Goal: Information Seeking & Learning: Learn about a topic

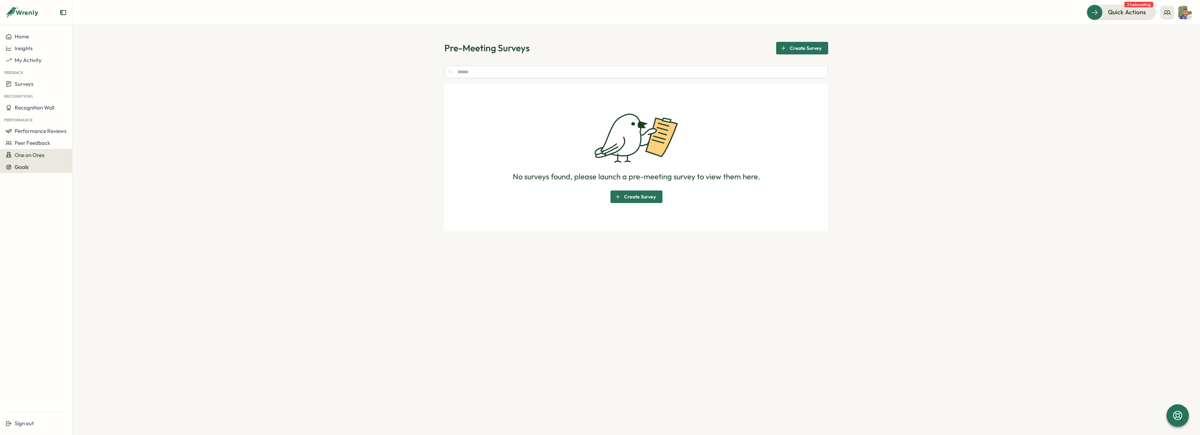
click at [34, 162] on button "Goals" at bounding box center [36, 167] width 72 height 12
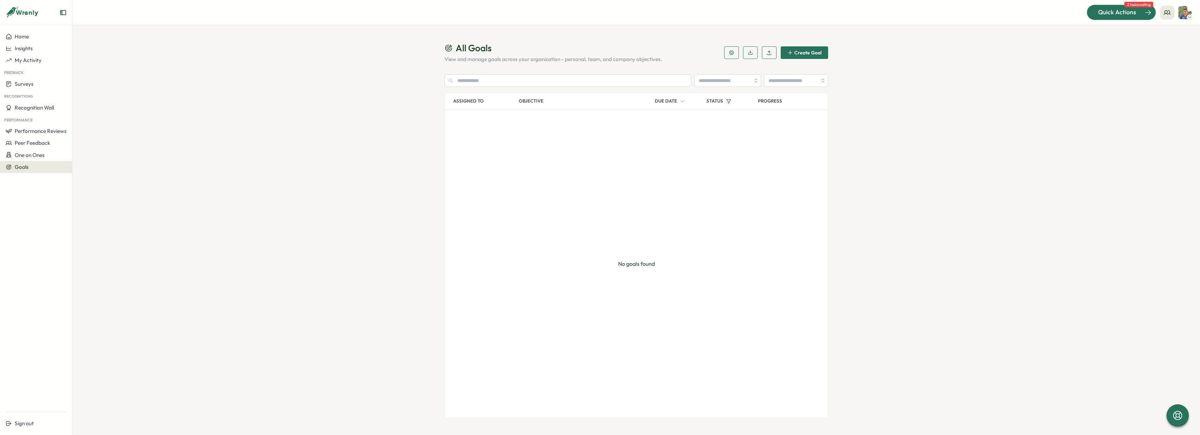
click at [1106, 5] on div at bounding box center [1121, 12] width 69 height 15
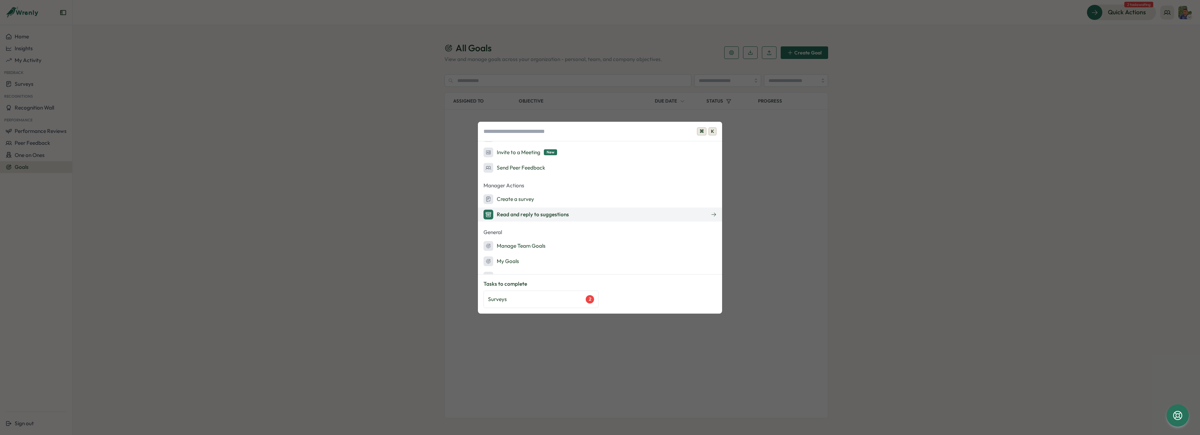
scroll to position [84, 0]
click at [520, 246] on div "My Activity" at bounding box center [503, 249] width 41 height 10
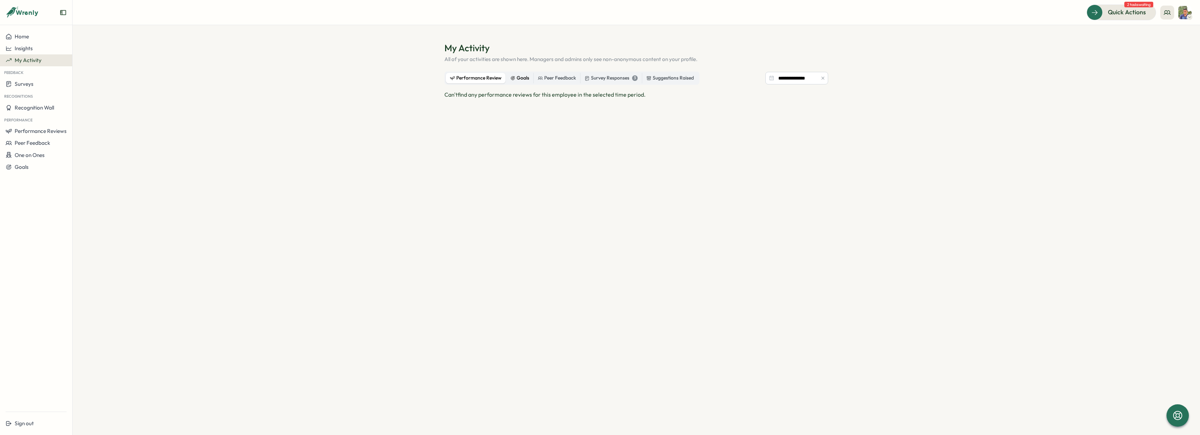
click at [521, 82] on div "Goals" at bounding box center [519, 78] width 19 height 8
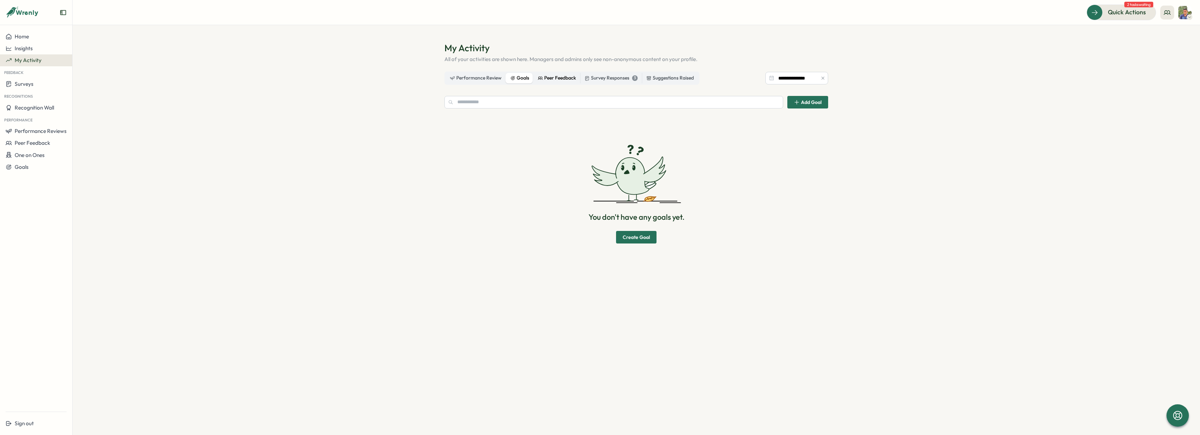
click at [547, 78] on div "Peer Feedback" at bounding box center [557, 78] width 38 height 8
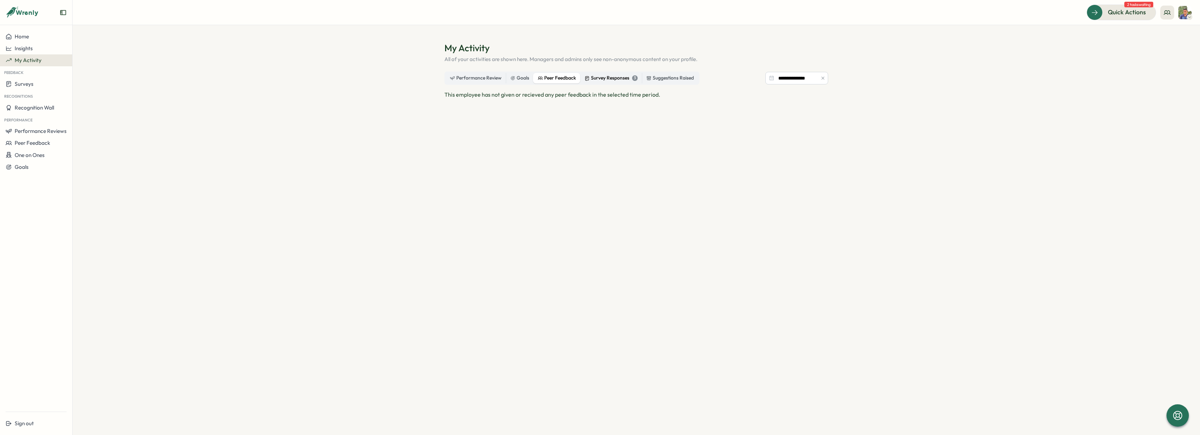
click at [596, 81] on div "Survey Responses 3" at bounding box center [611, 78] width 53 height 8
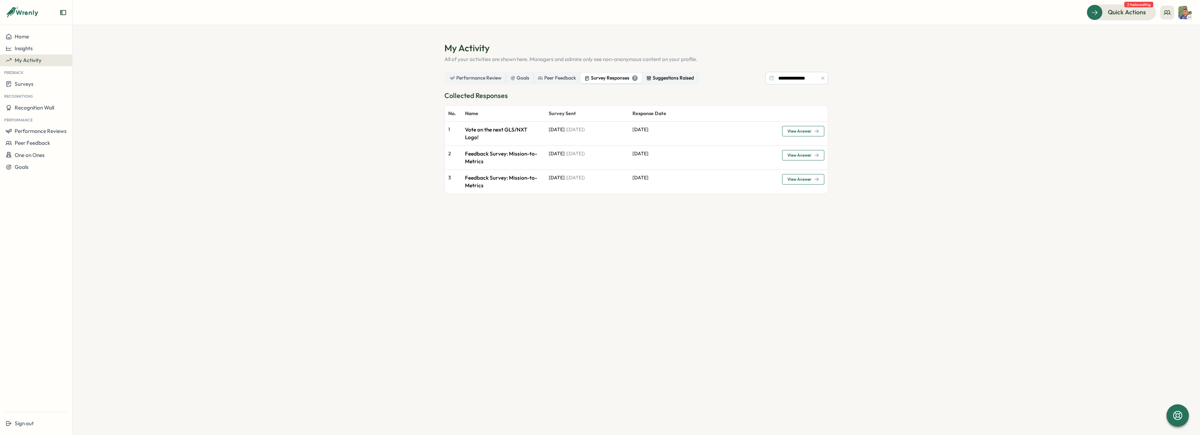
click at [674, 80] on div "Suggestions Raised" at bounding box center [669, 78] width 47 height 8
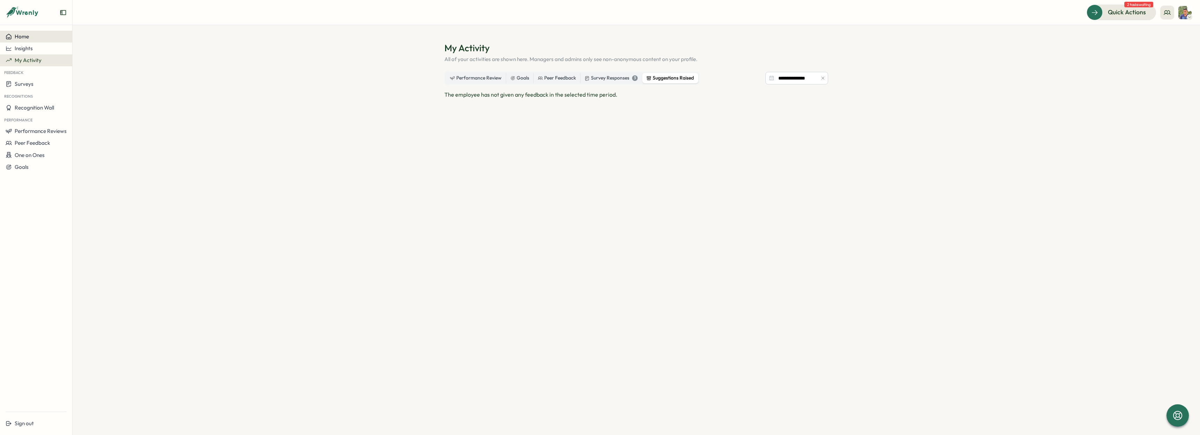
click at [29, 38] on div "Home" at bounding box center [36, 36] width 61 height 6
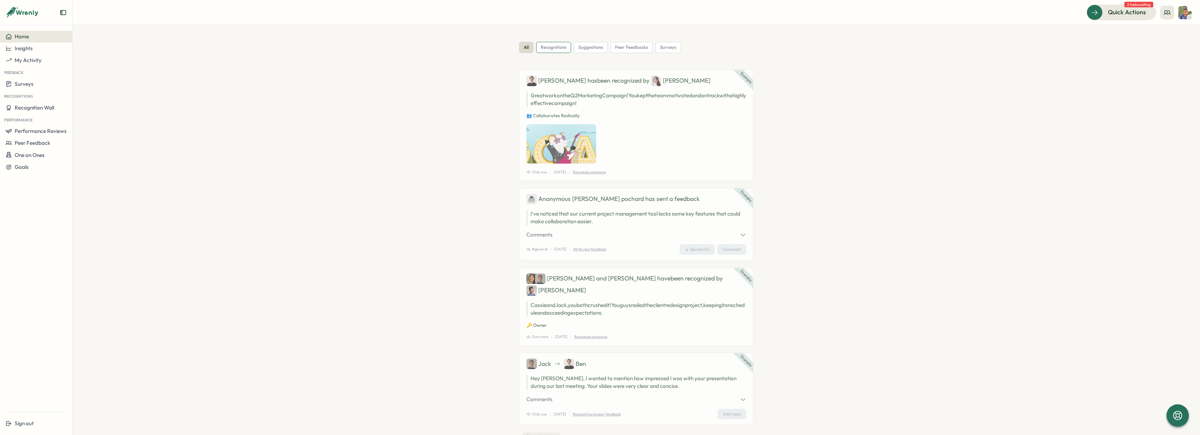
click at [545, 47] on span "recognitions" at bounding box center [554, 47] width 26 height 6
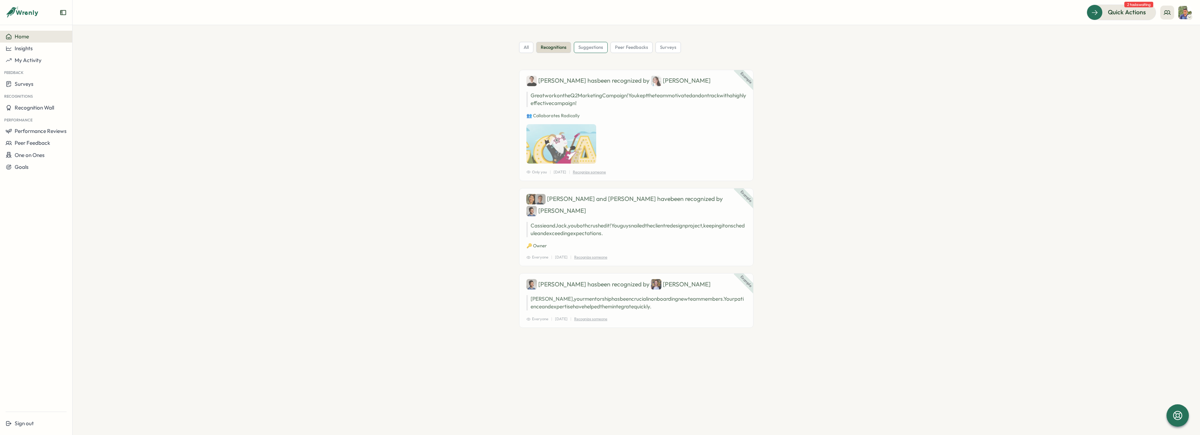
click at [593, 50] on span "suggestions" at bounding box center [590, 47] width 25 height 6
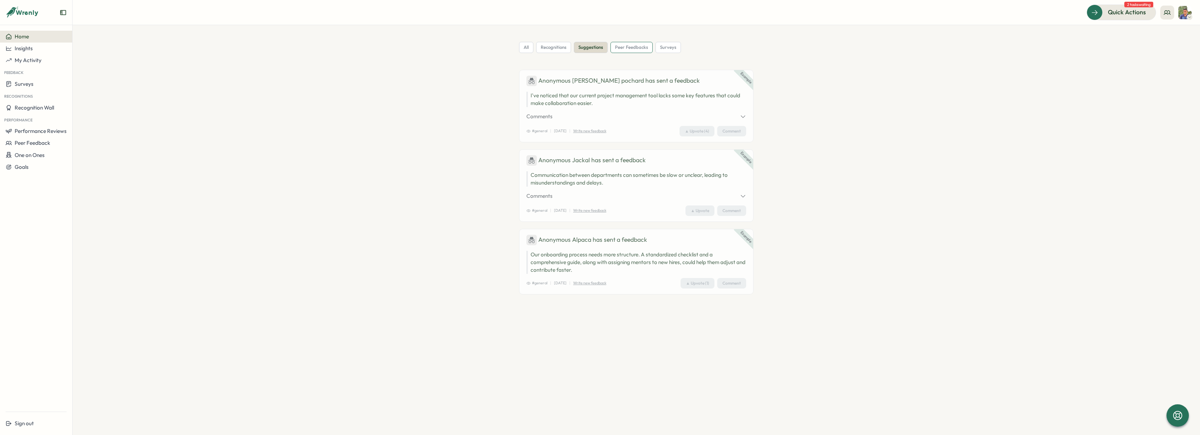
click at [636, 48] on span "peer feedbacks" at bounding box center [631, 47] width 33 height 6
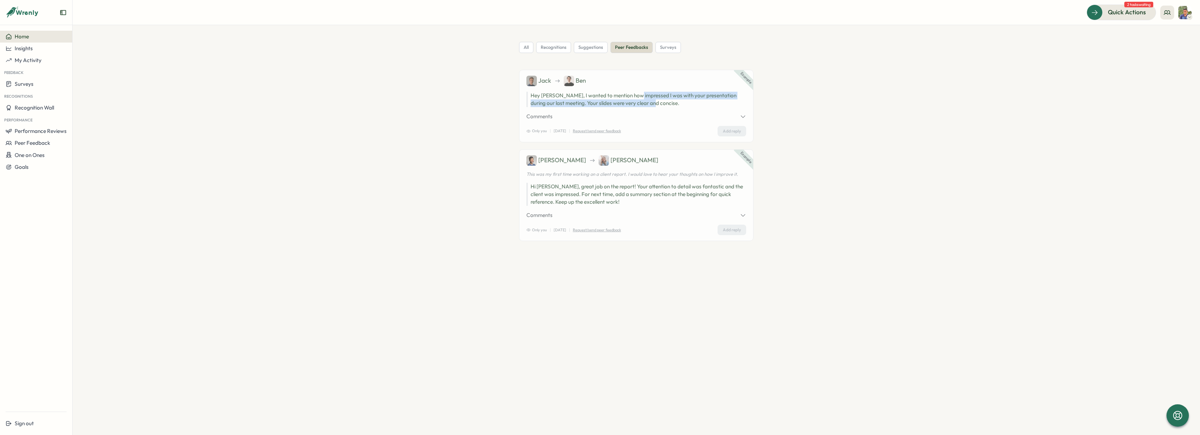
drag, startPoint x: 635, startPoint y: 93, endPoint x: 670, endPoint y: 108, distance: 38.0
click at [670, 108] on div "Example Jack Ben Hey Ben, I wanted to mention how impressed I was with your pre…" at bounding box center [636, 106] width 234 height 73
click at [659, 105] on p "Hey Ben, I wanted to mention how impressed I was with your presentation during …" at bounding box center [636, 99] width 220 height 15
click at [670, 50] on span "surveys" at bounding box center [668, 47] width 16 height 6
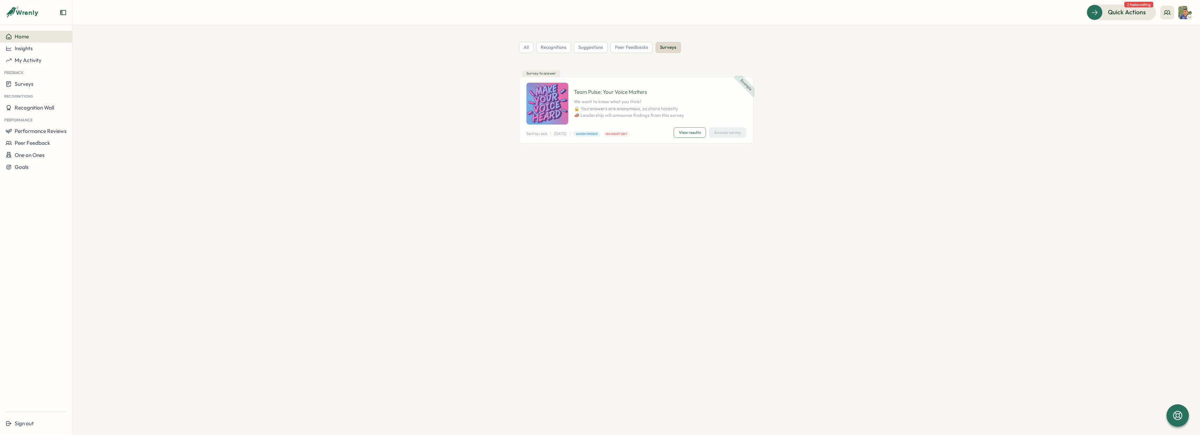
click at [687, 135] on span "View results" at bounding box center [690, 133] width 22 height 10
click at [1171, 18] on button at bounding box center [1167, 13] width 14 height 14
click at [1166, 37] on div "My Team" at bounding box center [1167, 35] width 44 height 8
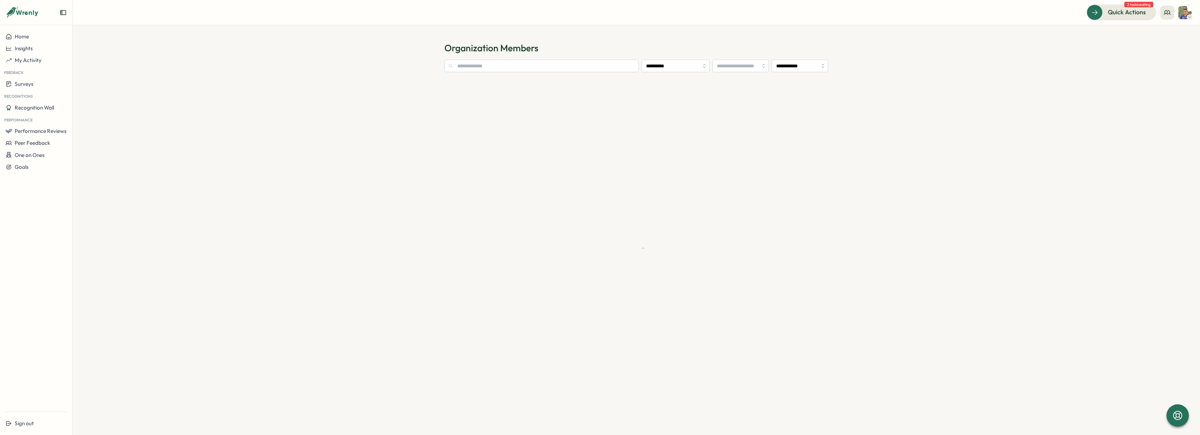
type input "**********"
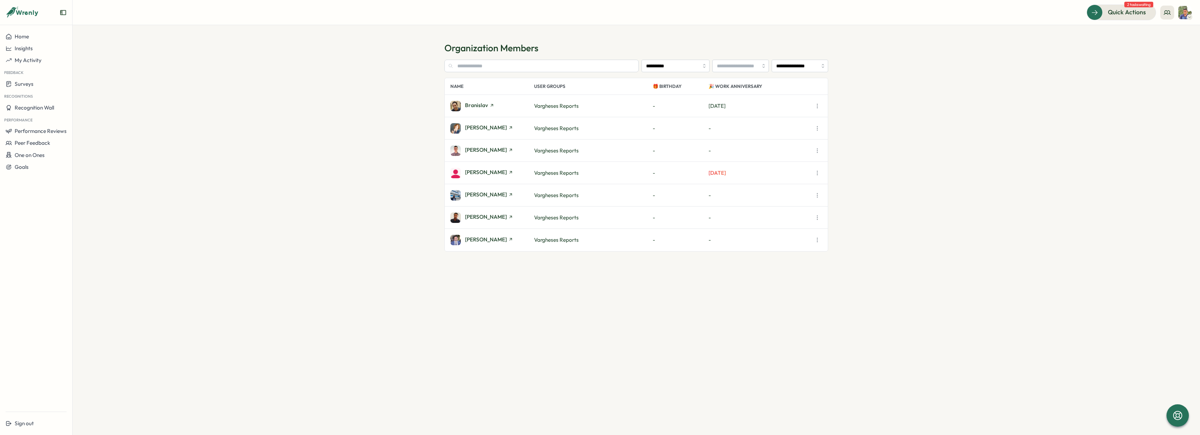
click at [494, 103] on div "Branislav" at bounding box center [492, 106] width 84 height 10
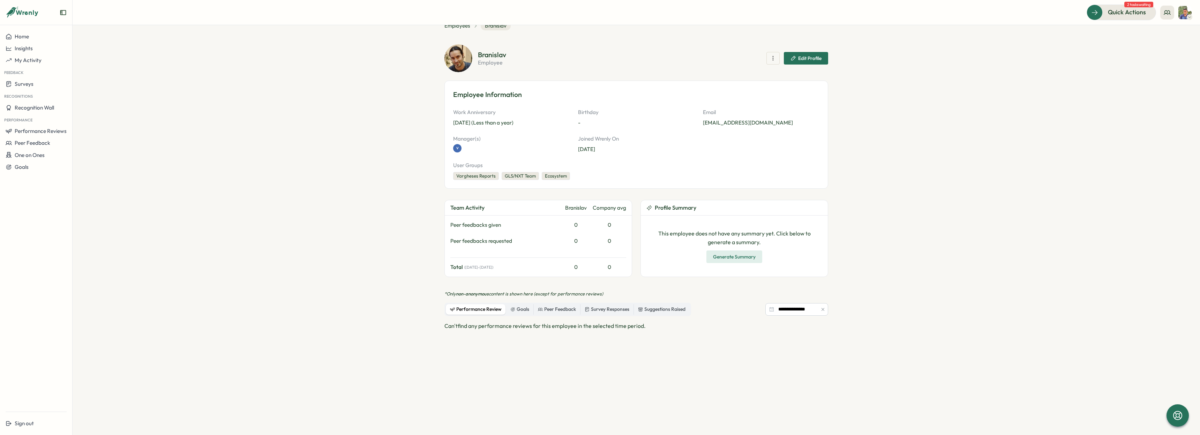
scroll to position [21, 0]
click at [616, 309] on div "Survey Responses" at bounding box center [607, 309] width 45 height 8
click at [801, 317] on div "**********" at bounding box center [636, 383] width 384 height 187
click at [798, 310] on input "**********" at bounding box center [796, 308] width 63 height 13
click at [938, 313] on section "**********" at bounding box center [636, 230] width 1127 height 410
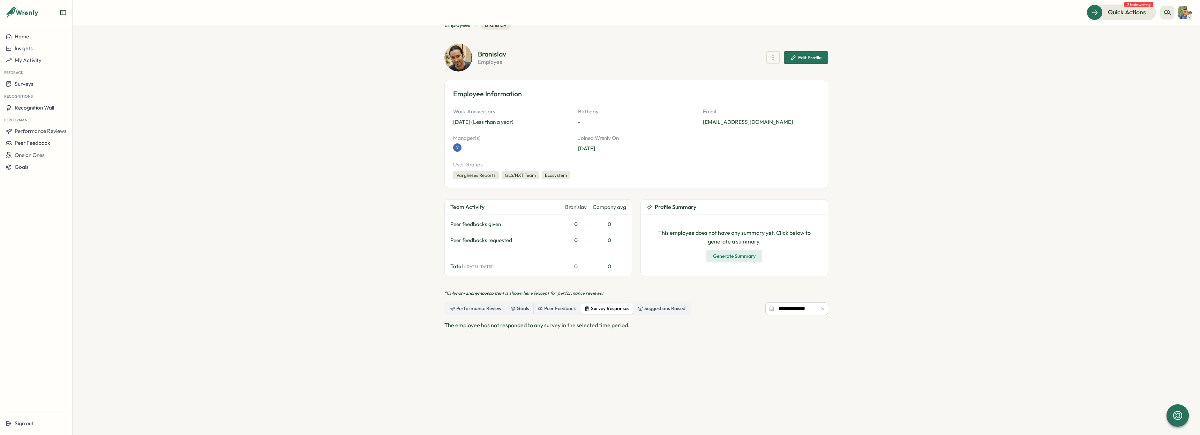
click at [695, 344] on div "The employee has not responded to any survey in the selected time period." at bounding box center [636, 399] width 384 height 157
click at [873, 173] on section "**********" at bounding box center [636, 230] width 1127 height 410
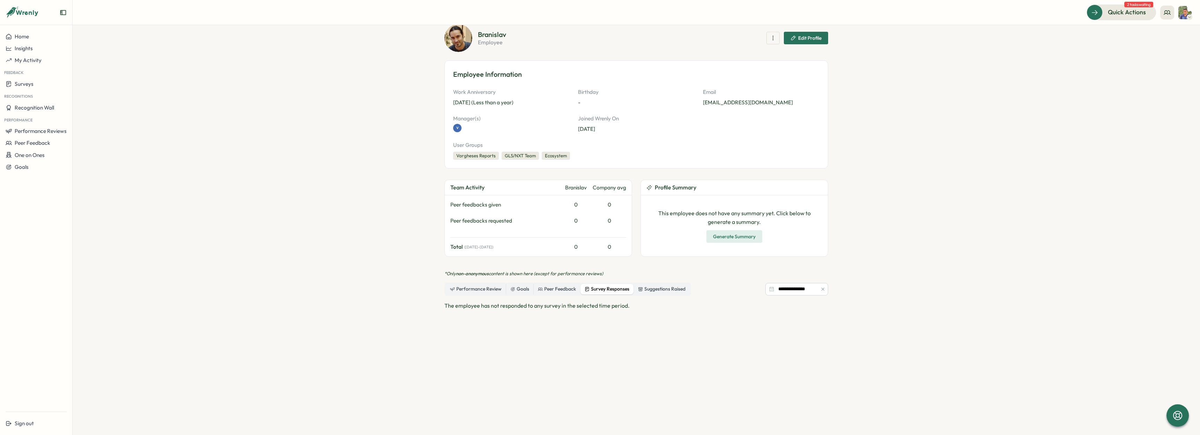
scroll to position [48, 0]
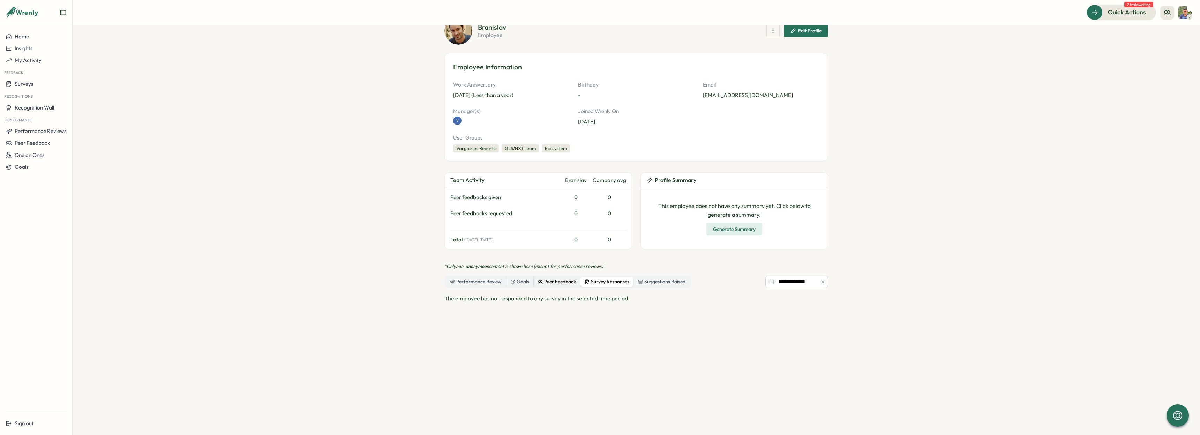
click at [555, 278] on div "Peer Feedback" at bounding box center [557, 282] width 38 height 8
click at [506, 279] on label "Goals" at bounding box center [519, 282] width 27 height 10
click at [488, 280] on div "Performance Review" at bounding box center [476, 282] width 52 height 8
click at [517, 279] on div "Goals" at bounding box center [519, 282] width 19 height 8
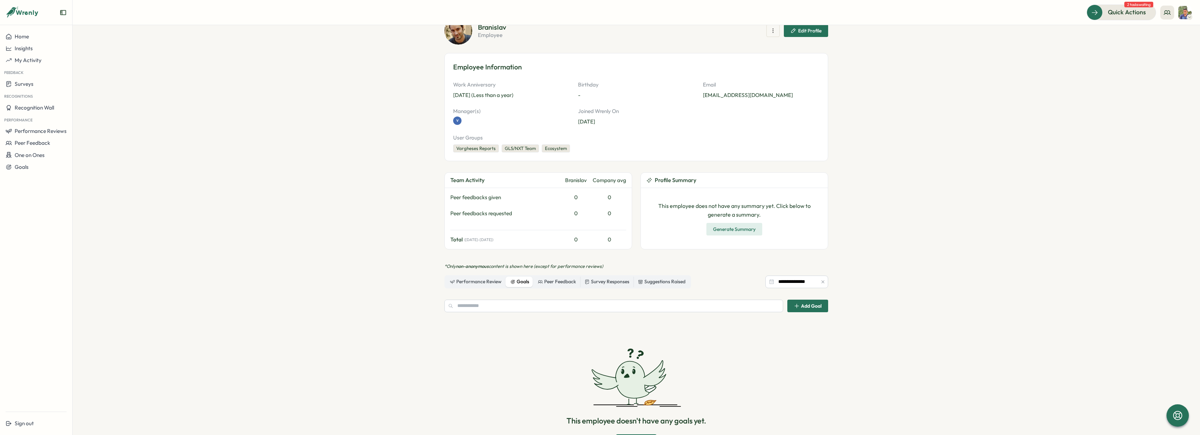
scroll to position [130, 0]
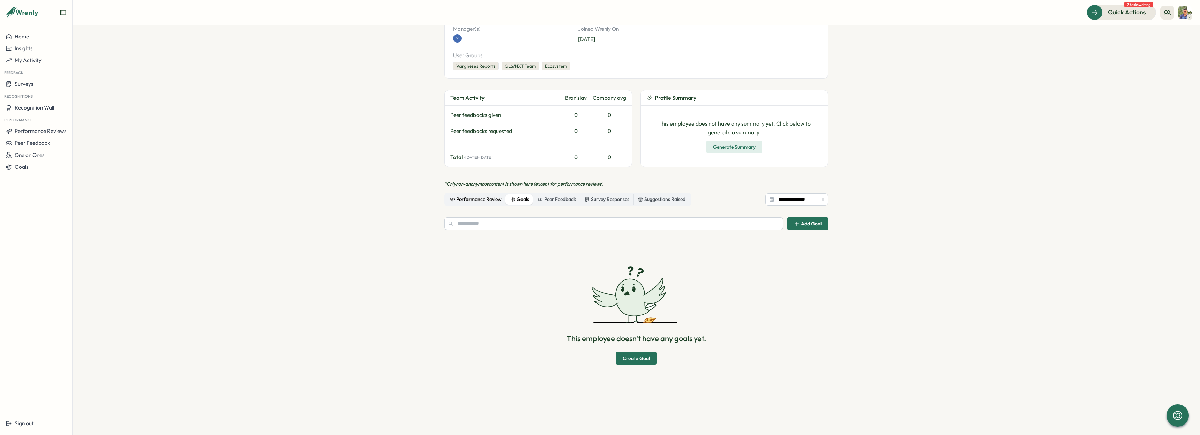
click at [479, 198] on div "Performance Review" at bounding box center [476, 200] width 52 height 8
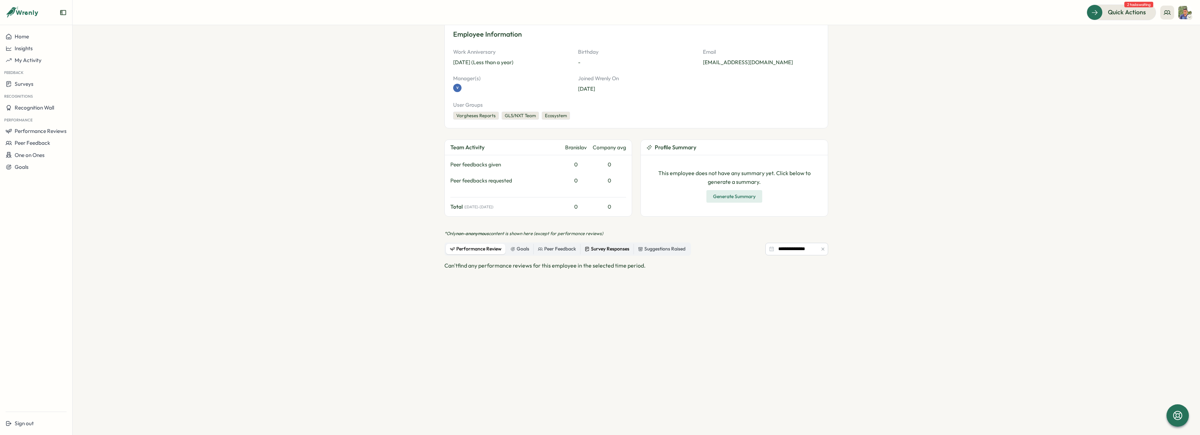
click at [609, 251] on div "Survey Responses" at bounding box center [607, 249] width 45 height 8
click at [662, 248] on div "Suggestions Raised" at bounding box center [661, 249] width 47 height 8
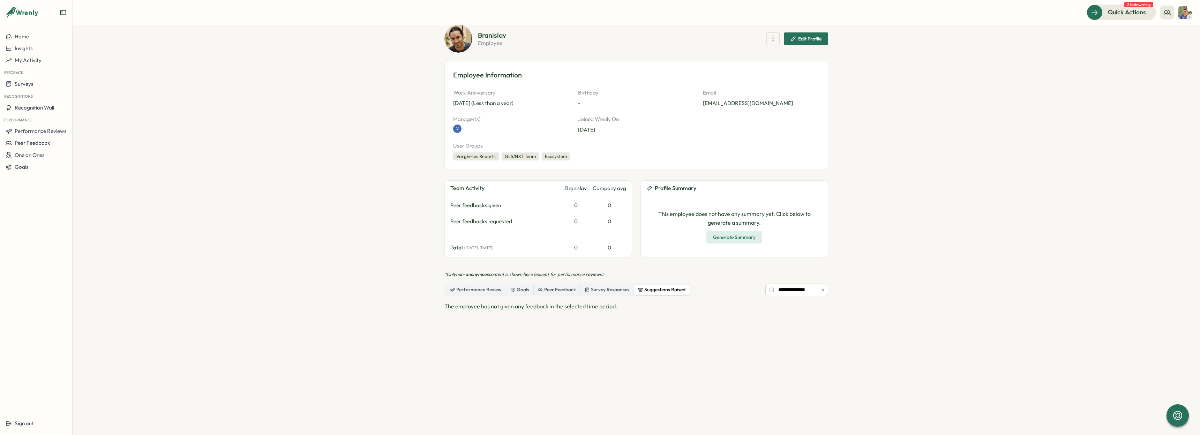
scroll to position [36, 0]
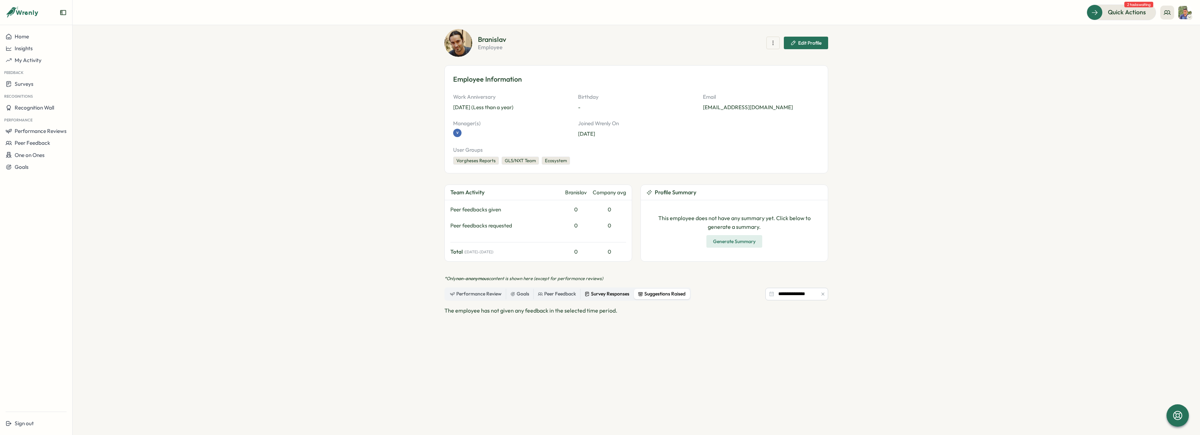
click at [600, 295] on div "Survey Responses" at bounding box center [607, 294] width 45 height 8
click at [1174, 414] on icon at bounding box center [1178, 415] width 12 height 12
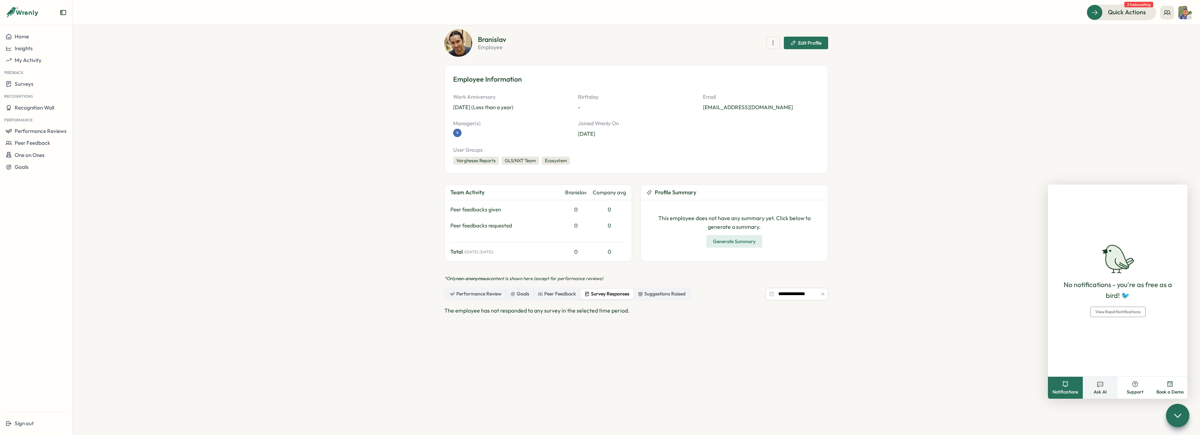
click at [1107, 387] on button "Ask AI" at bounding box center [1100, 388] width 35 height 22
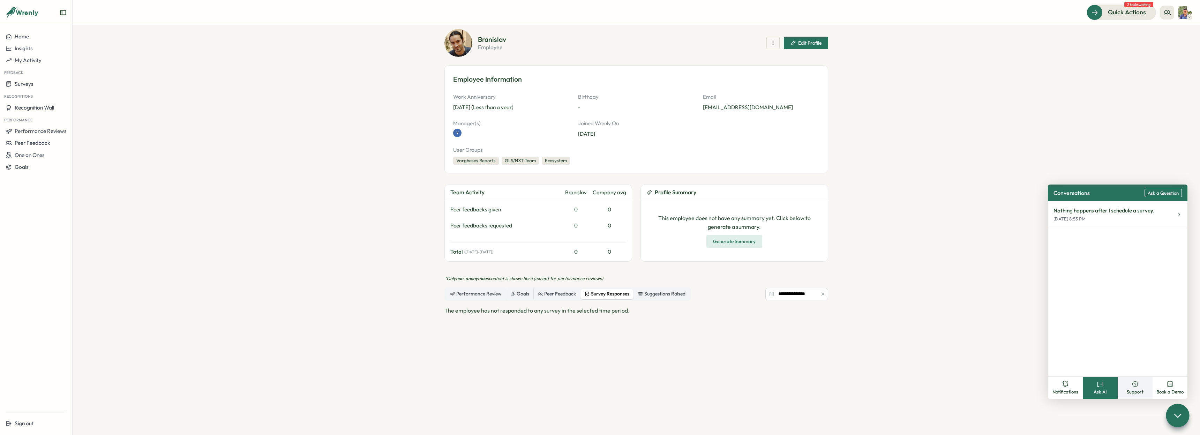
click at [1139, 387] on button "Support" at bounding box center [1135, 388] width 35 height 22
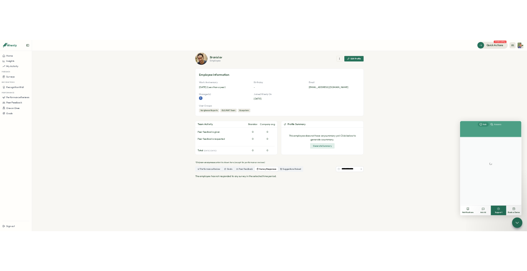
scroll to position [0, 0]
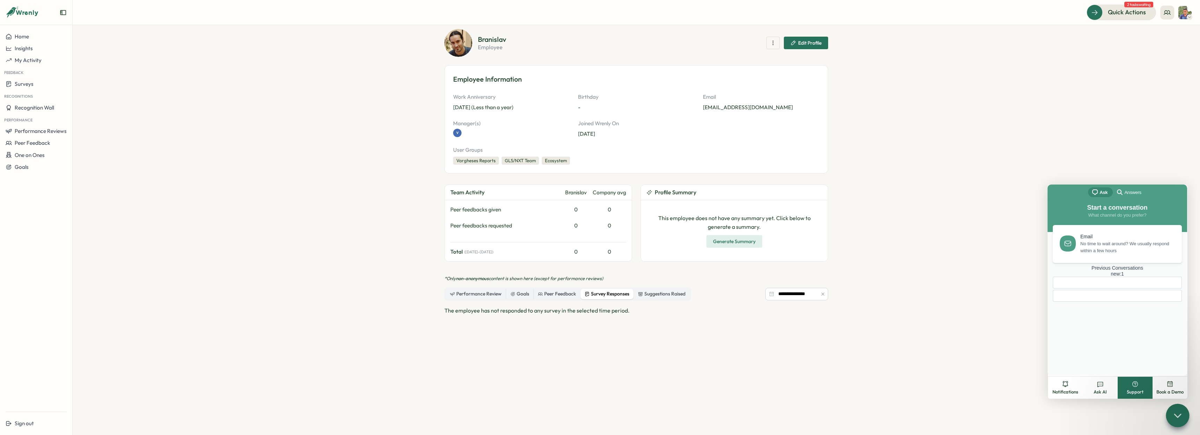
click at [1123, 277] on div "Previous Conversations new : 1" at bounding box center [1117, 271] width 129 height 12
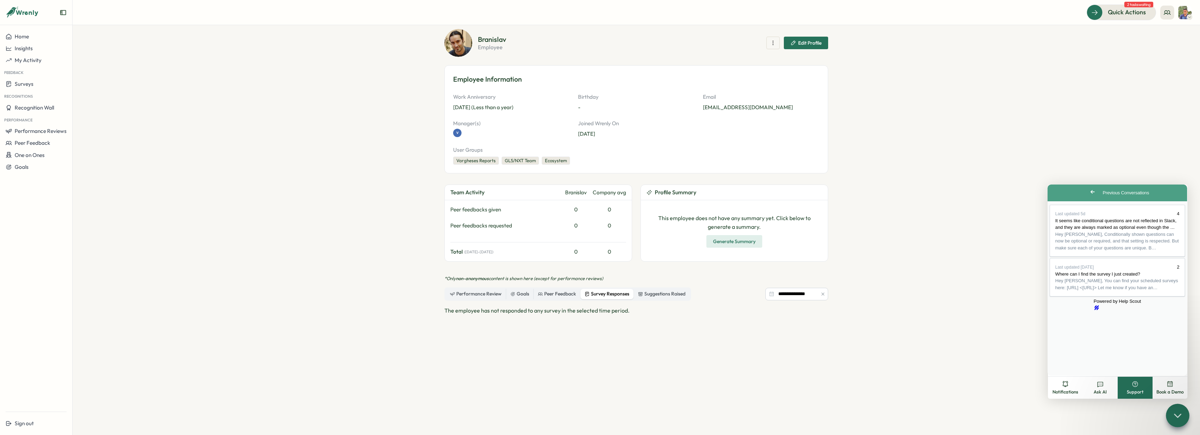
click at [1088, 188] on span "Go back" at bounding box center [1092, 192] width 8 height 8
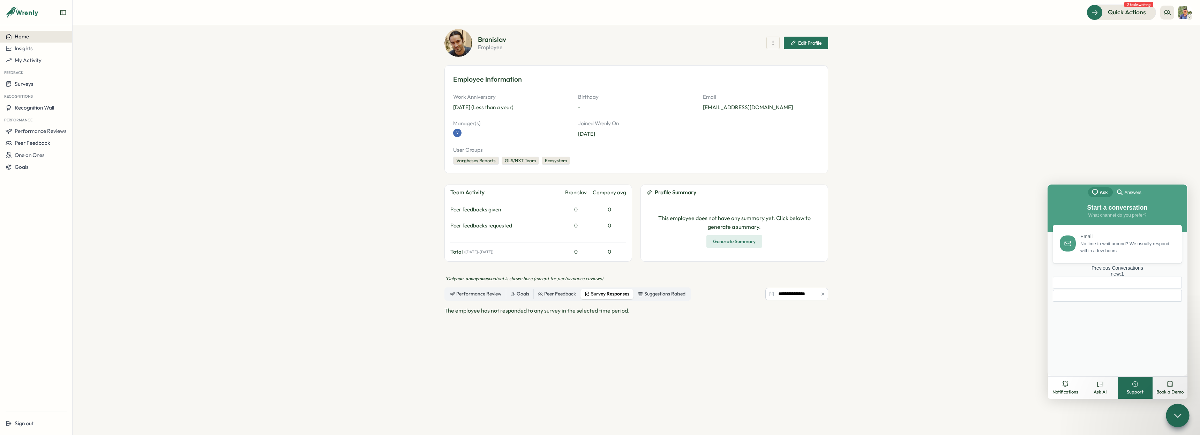
click at [43, 39] on div "Home" at bounding box center [36, 36] width 61 height 6
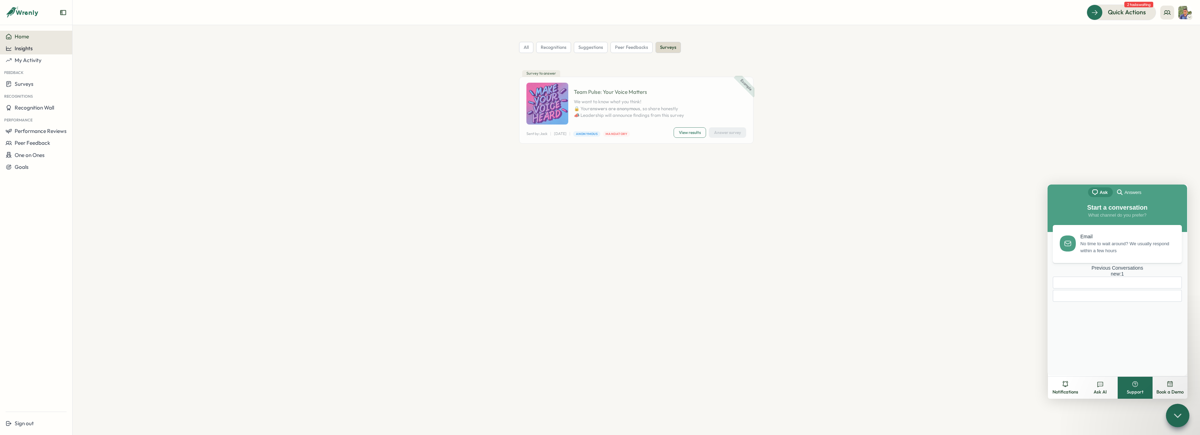
click at [45, 52] on button "Insights" at bounding box center [36, 49] width 72 height 12
click at [97, 34] on div "Surveys" at bounding box center [99, 35] width 50 height 8
